Goal: Book appointment/travel/reservation

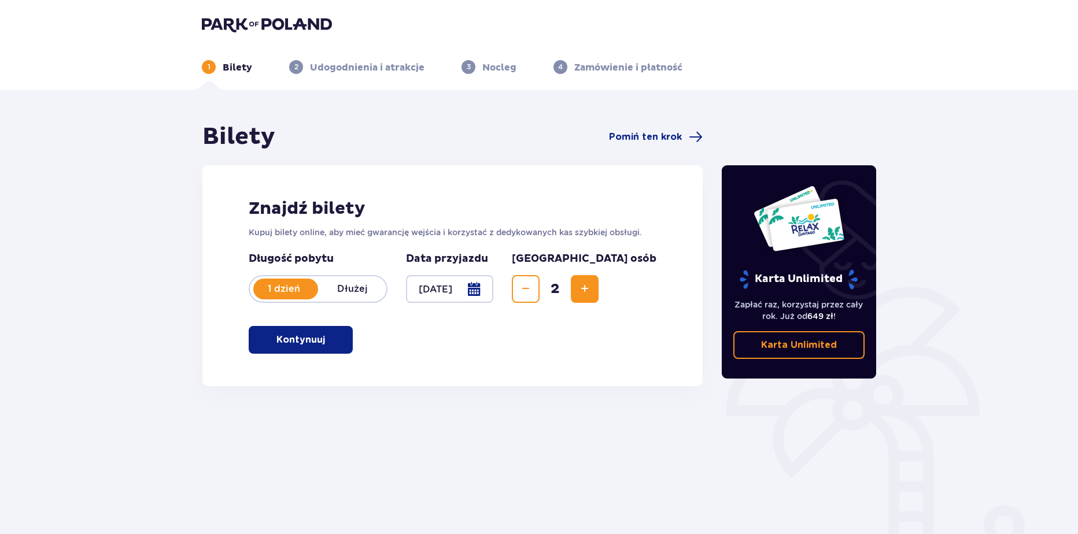
click at [304, 338] on p "Kontynuuj" at bounding box center [300, 340] width 49 height 13
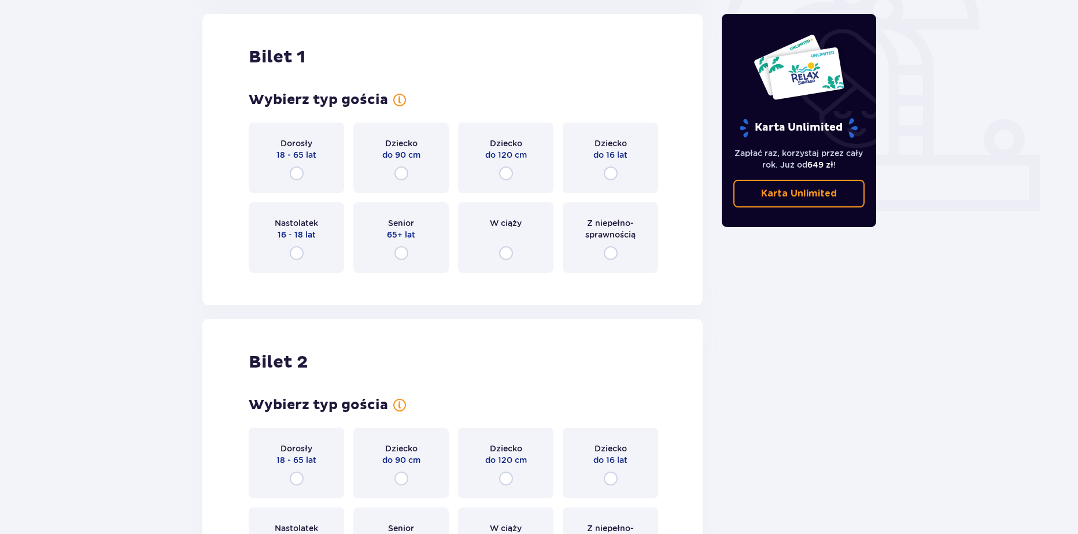
click at [297, 176] on input "radio" at bounding box center [297, 174] width 14 height 14
radio input "true"
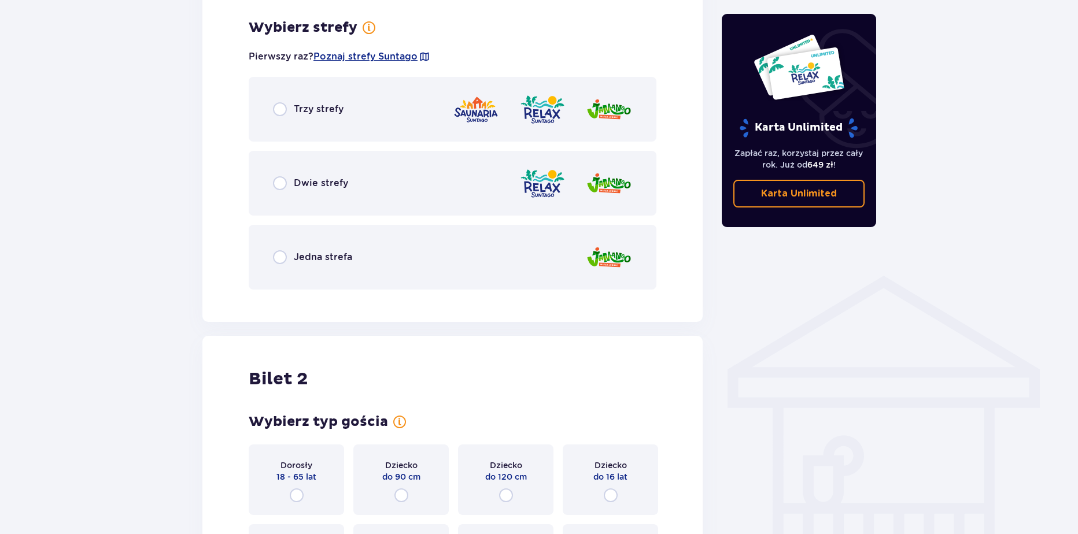
scroll to position [669, 0]
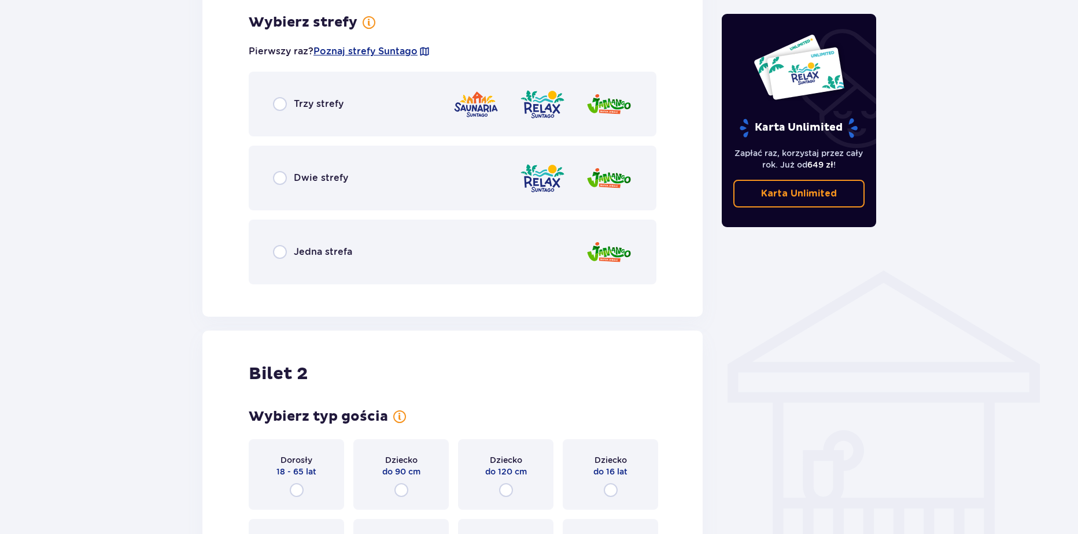
click at [280, 183] on input "radio" at bounding box center [280, 178] width 14 height 14
radio input "true"
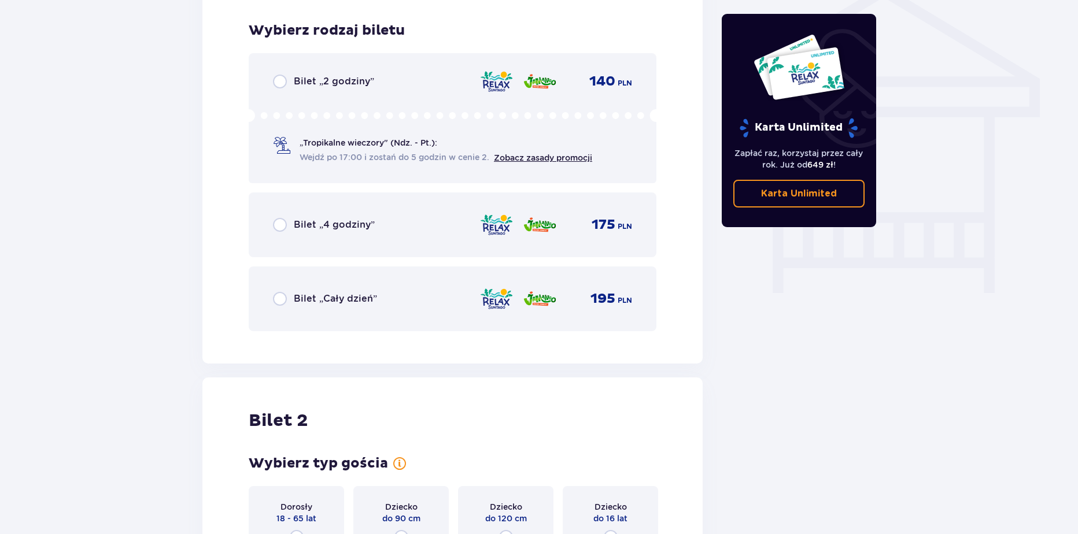
scroll to position [962, 0]
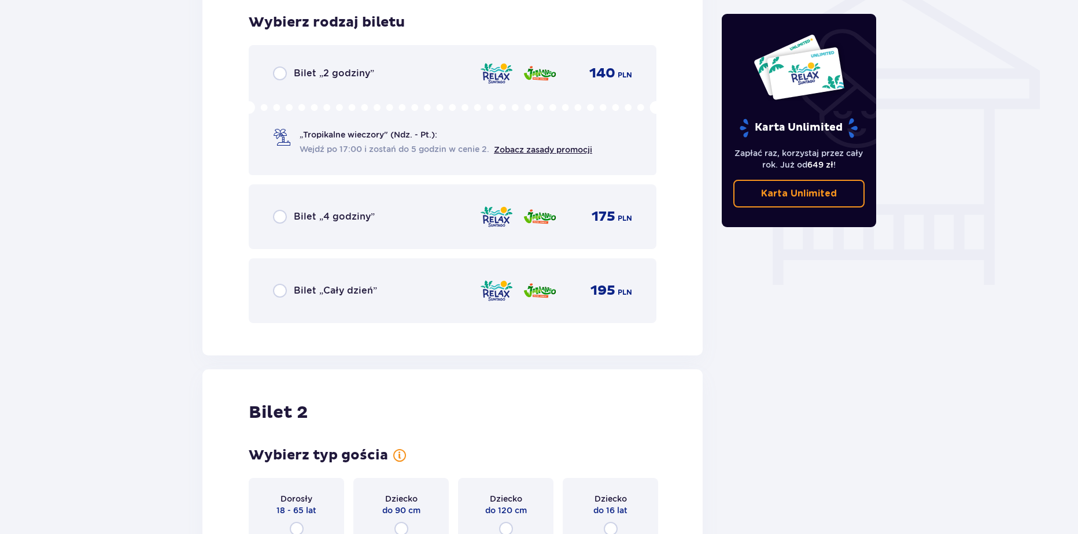
click at [276, 75] on input "radio" at bounding box center [280, 74] width 14 height 14
radio input "true"
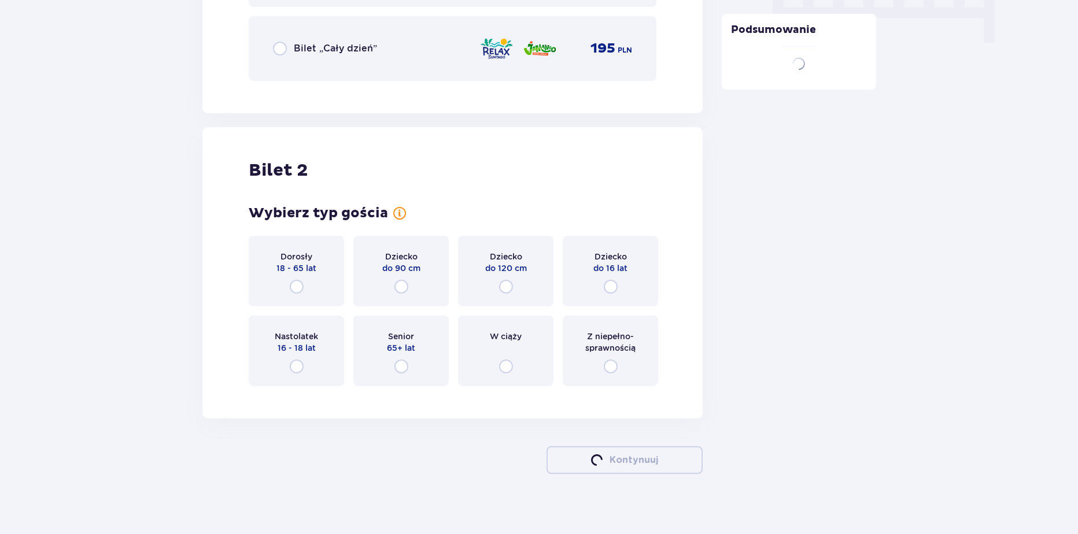
scroll to position [1214, 0]
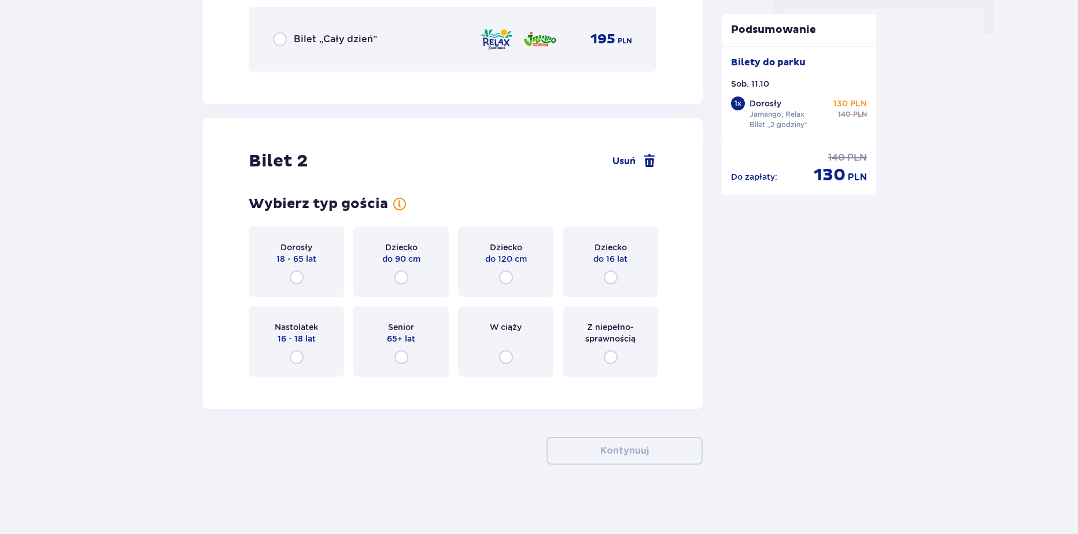
click at [294, 281] on input "radio" at bounding box center [297, 278] width 14 height 14
radio input "true"
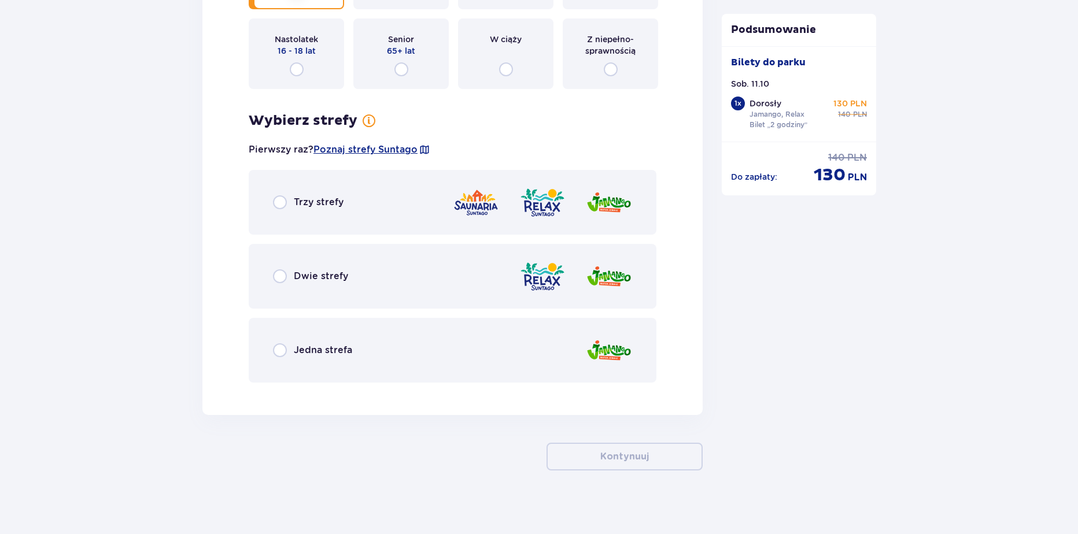
scroll to position [1508, 0]
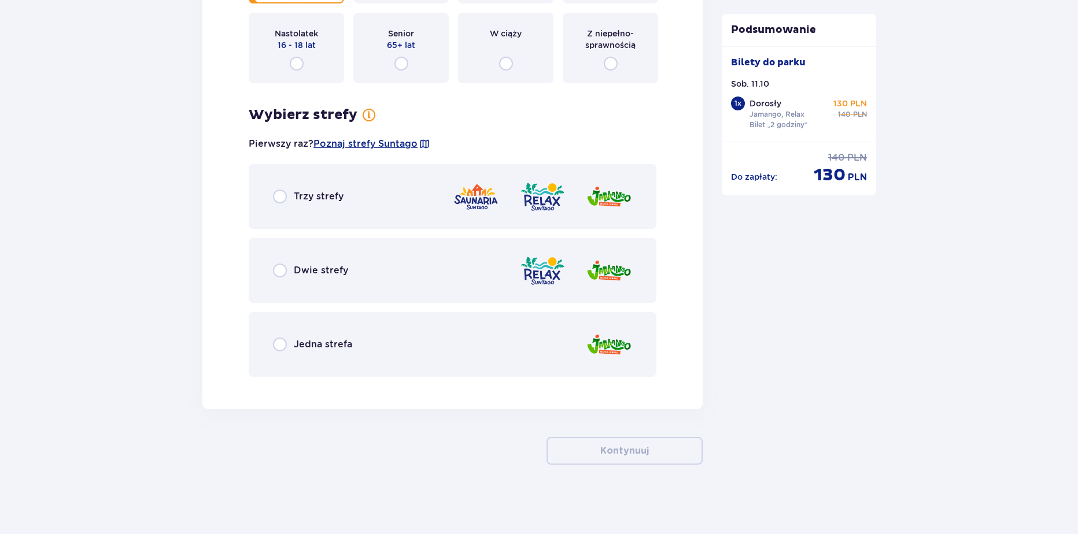
click at [278, 271] on input "radio" at bounding box center [280, 271] width 14 height 14
radio input "true"
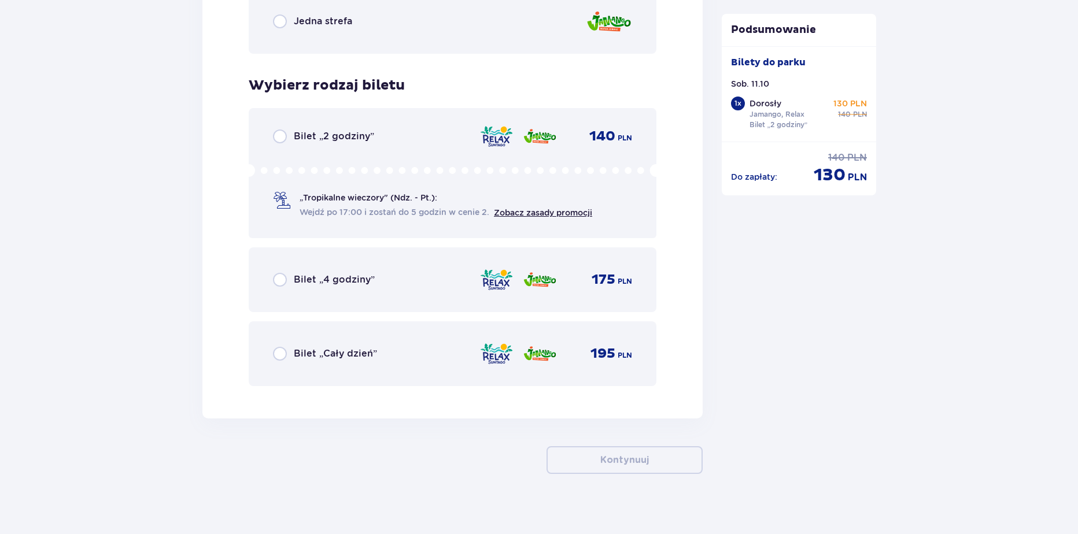
scroll to position [1840, 0]
